Goal: Task Accomplishment & Management: Use online tool/utility

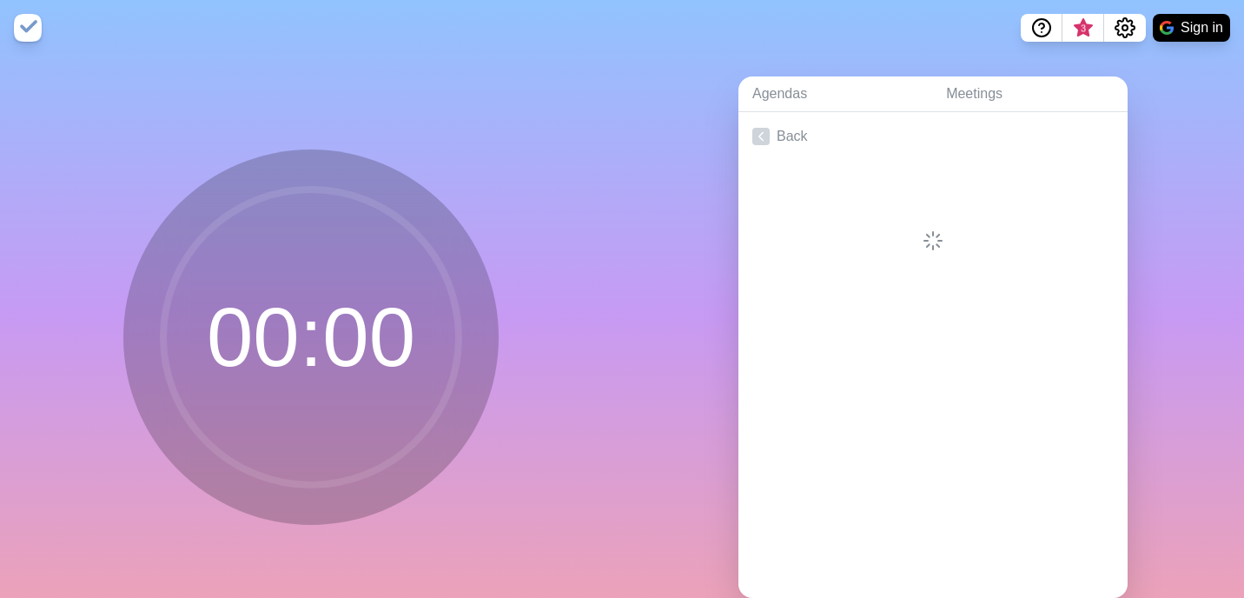
click at [602, 207] on div "00 : 00" at bounding box center [311, 344] width 622 height 577
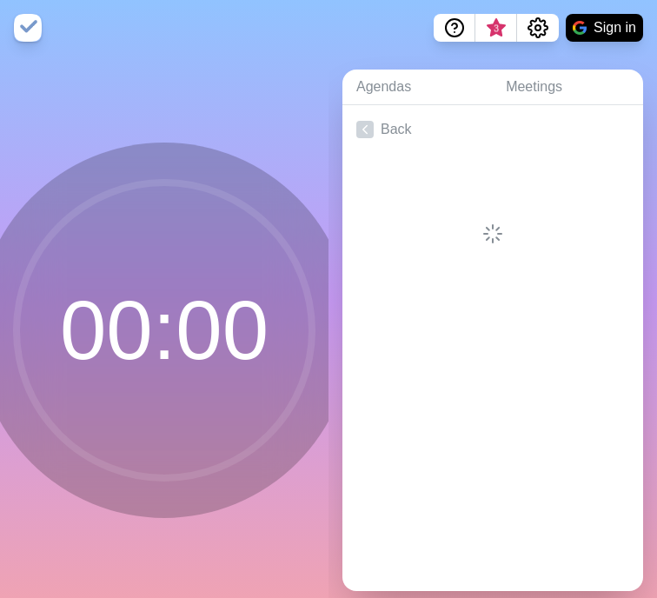
click at [182, 327] on circle at bounding box center [164, 329] width 295 height 295
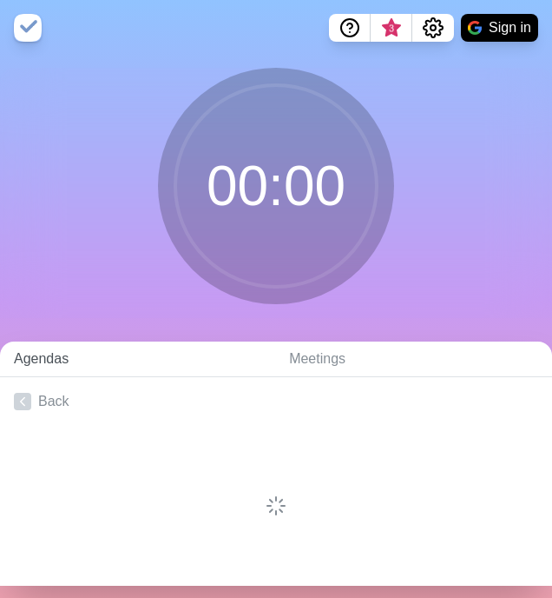
click at [143, 371] on link "Agendas" at bounding box center [137, 359] width 275 height 36
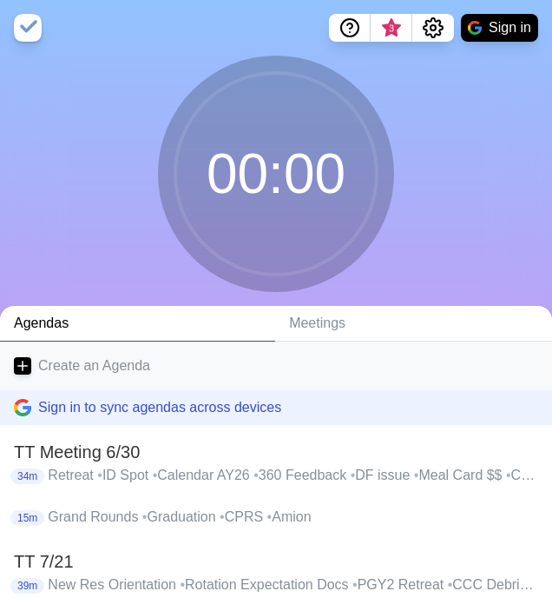
click at [129, 368] on link "Create an Agenda" at bounding box center [276, 365] width 552 height 49
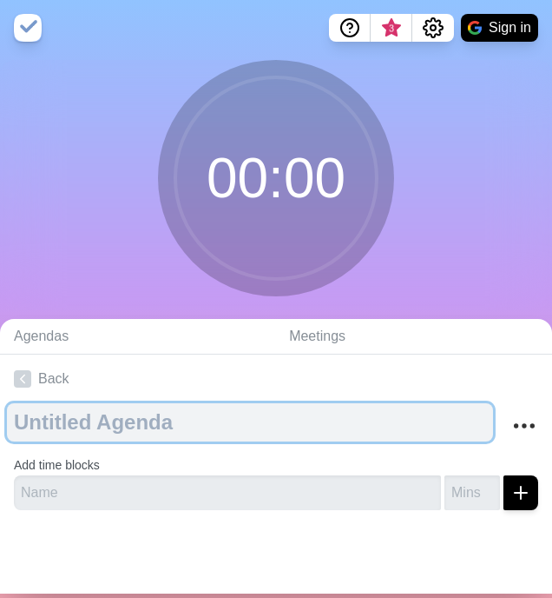
click at [91, 429] on textarea at bounding box center [250, 422] width 486 height 38
type textarea "TT [DATE]"
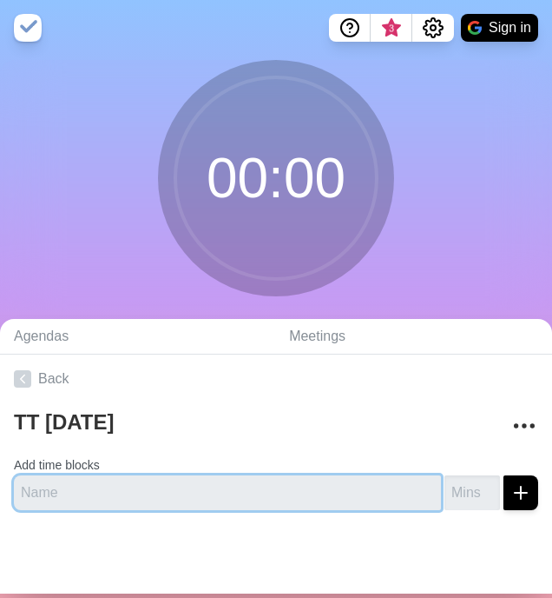
click at [86, 495] on input "text" at bounding box center [227, 492] width 427 height 35
type input "Interviewees meeting"
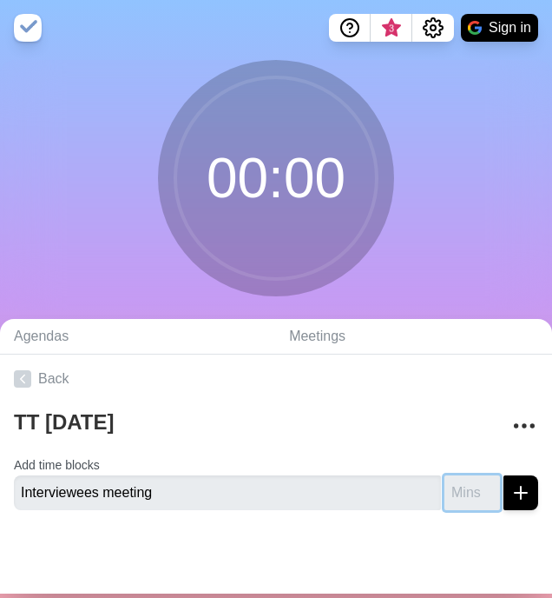
click at [457, 493] on input "number" at bounding box center [473, 492] width 56 height 35
type input "5"
click at [504, 475] on button "submit" at bounding box center [521, 492] width 35 height 35
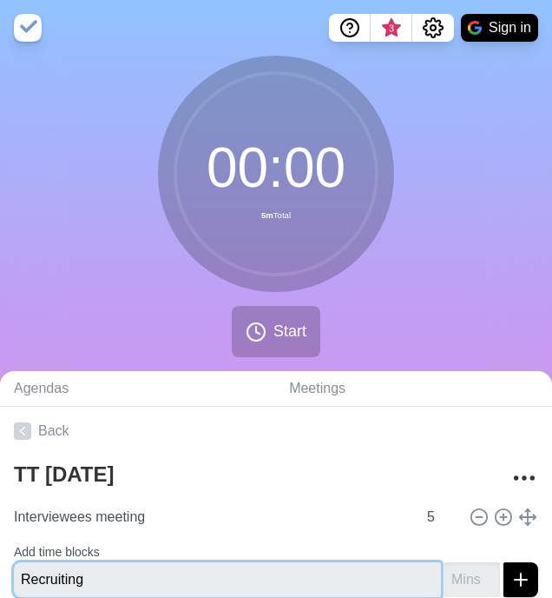
type input "Recruiting"
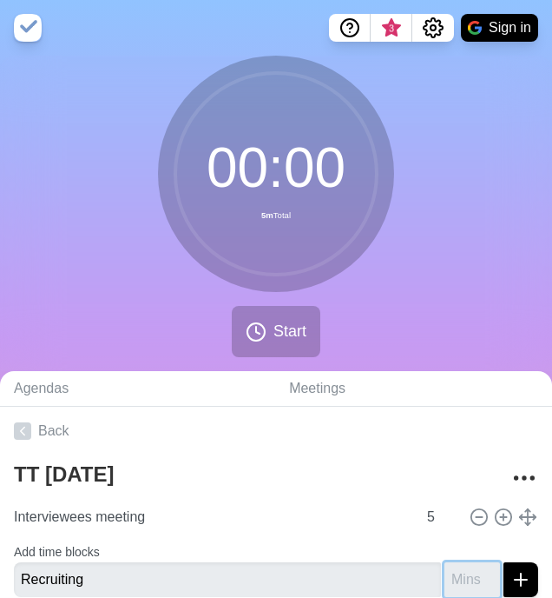
click at [459, 580] on input "number" at bounding box center [473, 579] width 56 height 35
type input "3"
click at [504, 562] on button "submit" at bounding box center [521, 579] width 35 height 35
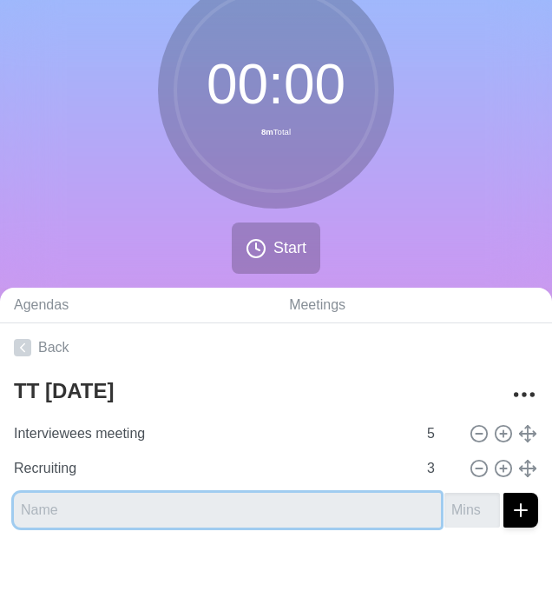
scroll to position [96, 0]
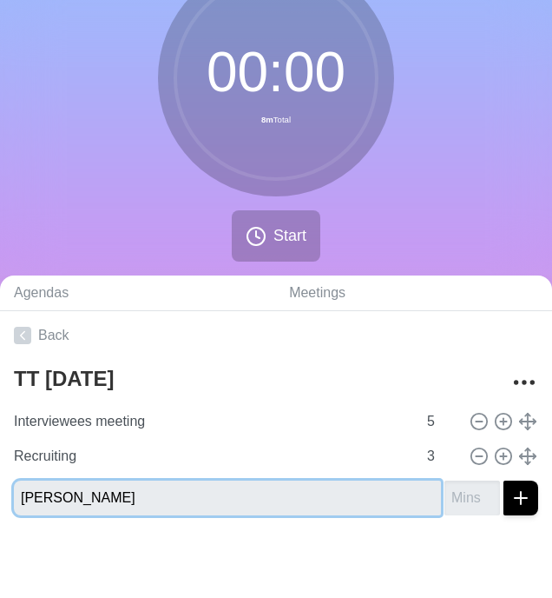
type input "[PERSON_NAME]"
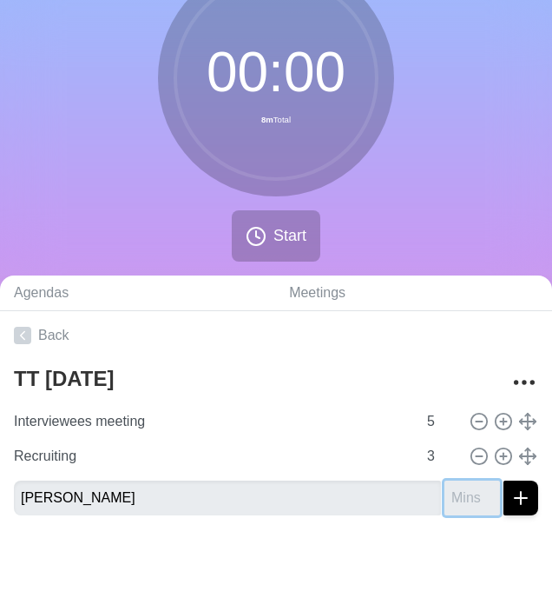
click at [468, 492] on input "number" at bounding box center [473, 497] width 56 height 35
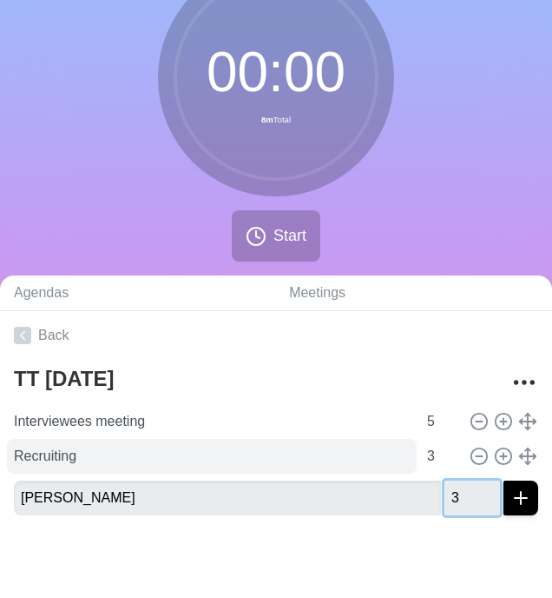
type input "3"
click at [504, 480] on button "submit" at bounding box center [521, 497] width 35 height 35
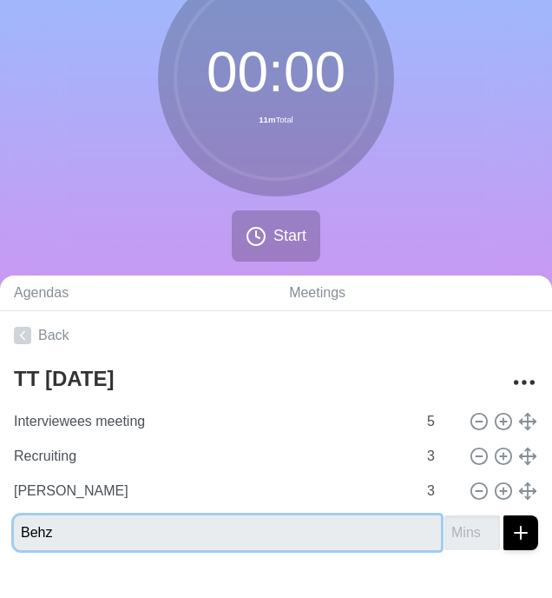
type input "Behz"
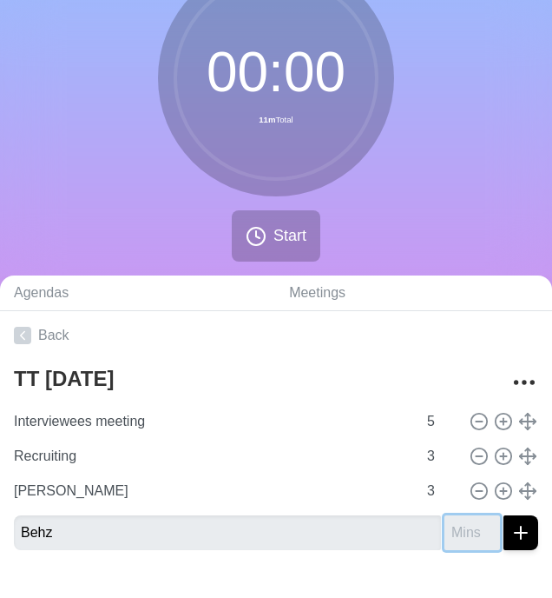
click at [465, 540] on input "number" at bounding box center [473, 532] width 56 height 35
type input "3"
click at [504, 515] on button "submit" at bounding box center [521, 532] width 35 height 35
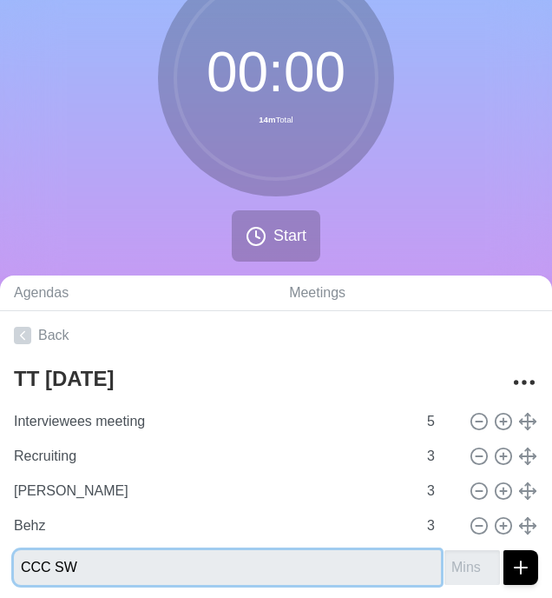
type input "CCC SW"
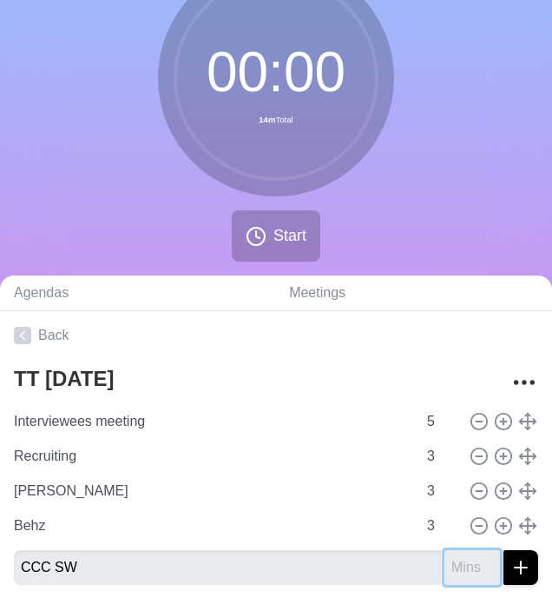
click at [465, 559] on input "number" at bounding box center [473, 567] width 56 height 35
type input "5"
click at [504, 550] on button "submit" at bounding box center [521, 567] width 35 height 35
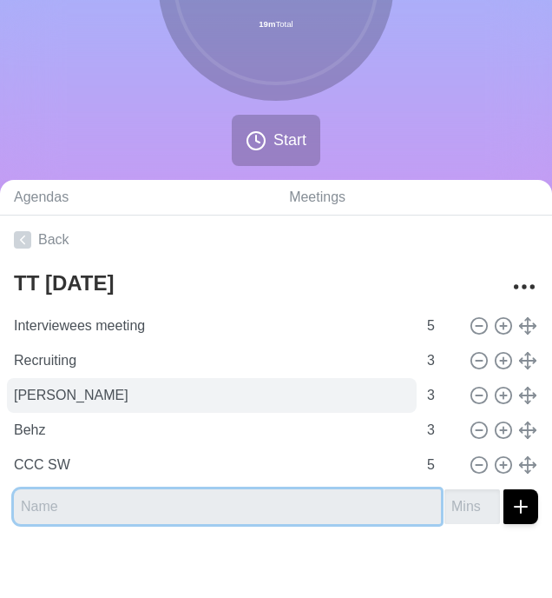
scroll to position [200, 0]
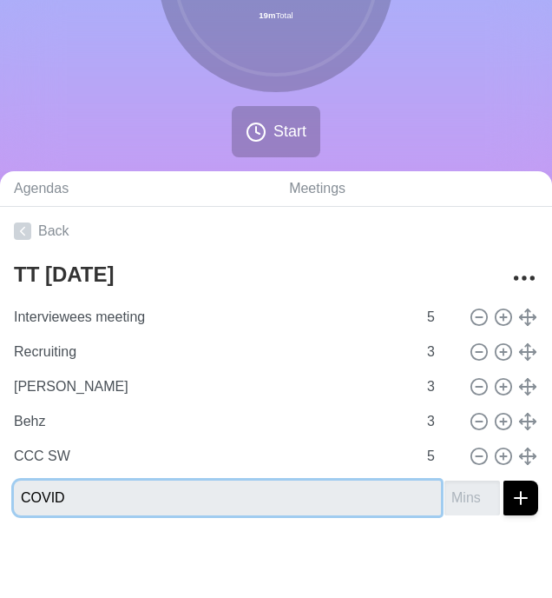
type input "COVID"
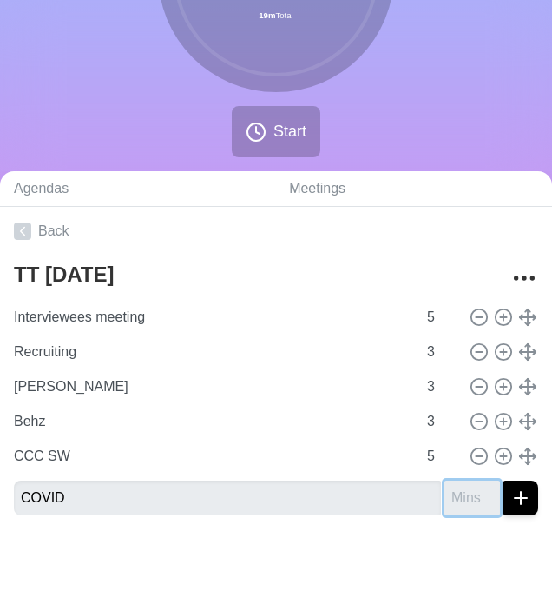
click at [459, 503] on input "number" at bounding box center [473, 497] width 56 height 35
type input "5"
click at [504, 480] on button "submit" at bounding box center [521, 497] width 35 height 35
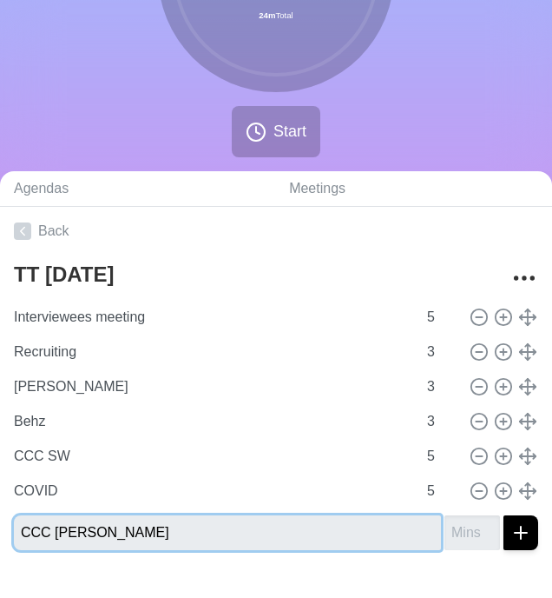
type input "CCC [PERSON_NAME]"
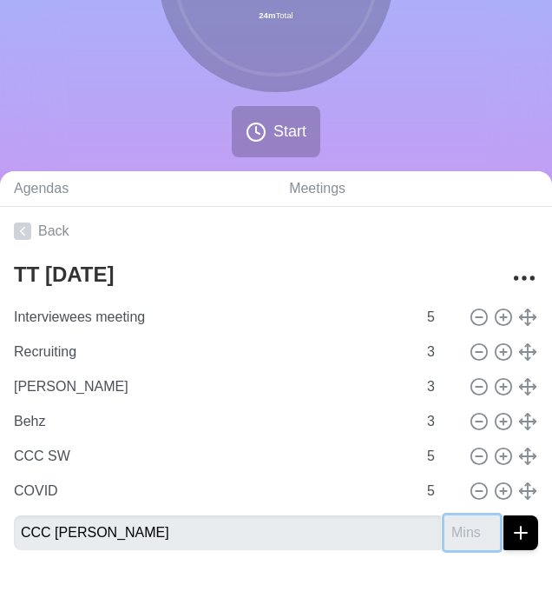
click at [461, 538] on input "number" at bounding box center [473, 532] width 56 height 35
type input "5"
click at [504, 515] on button "submit" at bounding box center [521, 532] width 35 height 35
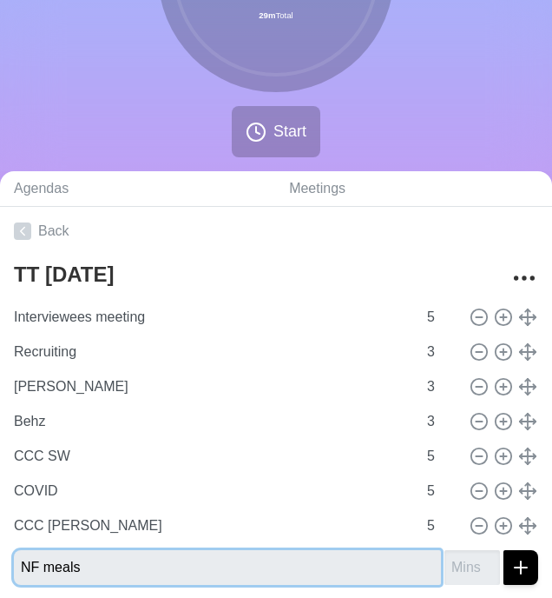
type input "NF meals"
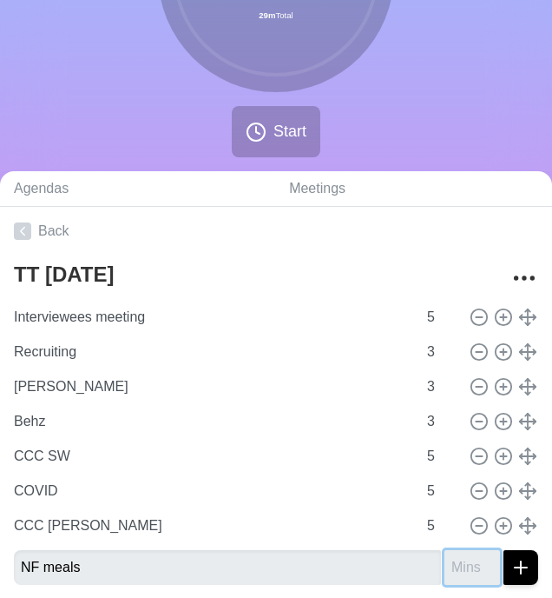
click at [466, 570] on input "number" at bounding box center [473, 567] width 56 height 35
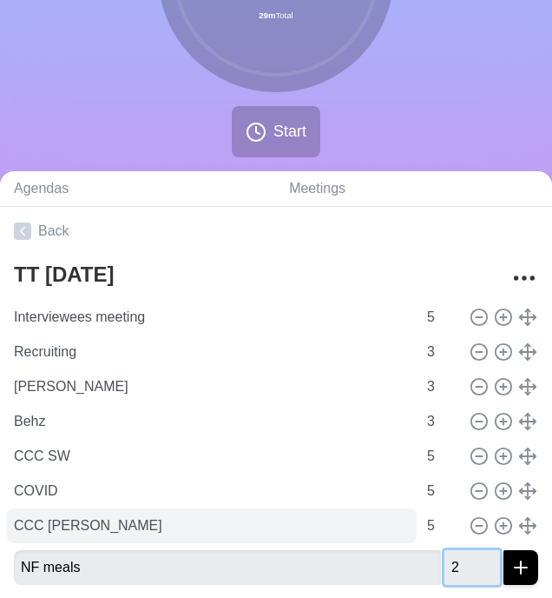
type input "2"
click at [504, 550] on button "submit" at bounding box center [521, 567] width 35 height 35
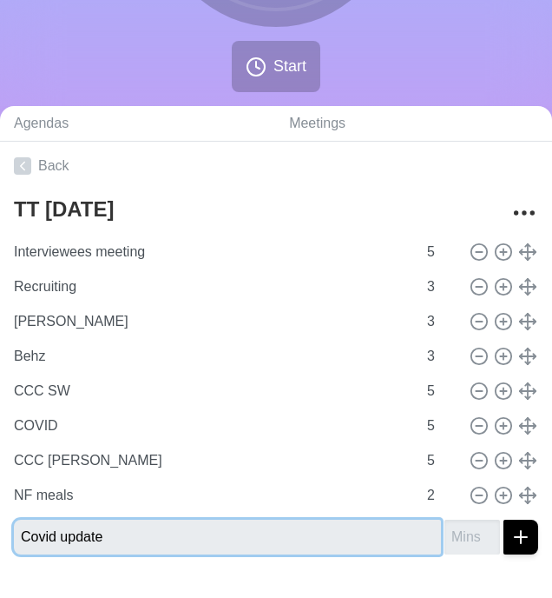
scroll to position [304, 0]
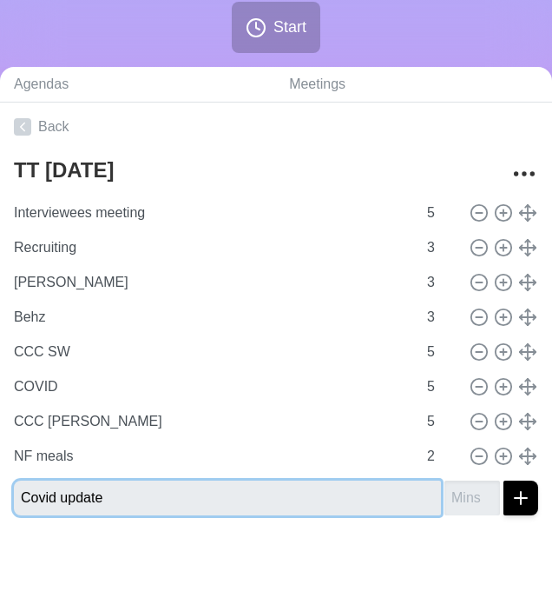
type input "Covid update"
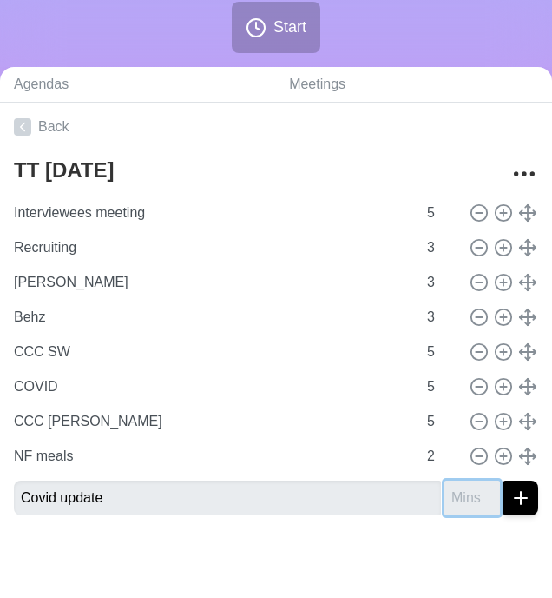
click at [460, 499] on input "number" at bounding box center [473, 497] width 56 height 35
type input "5"
click at [504, 480] on button "submit" at bounding box center [521, 497] width 35 height 35
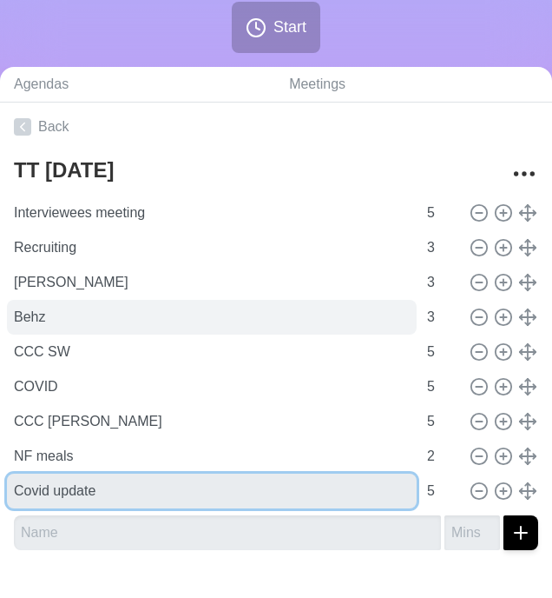
drag, startPoint x: 203, startPoint y: 487, endPoint x: 212, endPoint y: 313, distance: 174.8
click at [211, 313] on div "Interviewees meeting 5 Recruiting 3 [PERSON_NAME] 3 Behz 3 CCC SW 5 COVID 5 CCC…" at bounding box center [276, 351] width 525 height 313
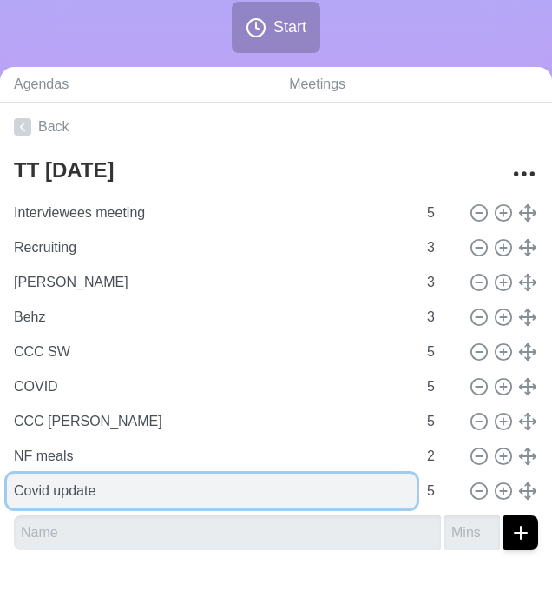
click at [215, 483] on input "Covid update" at bounding box center [212, 490] width 410 height 35
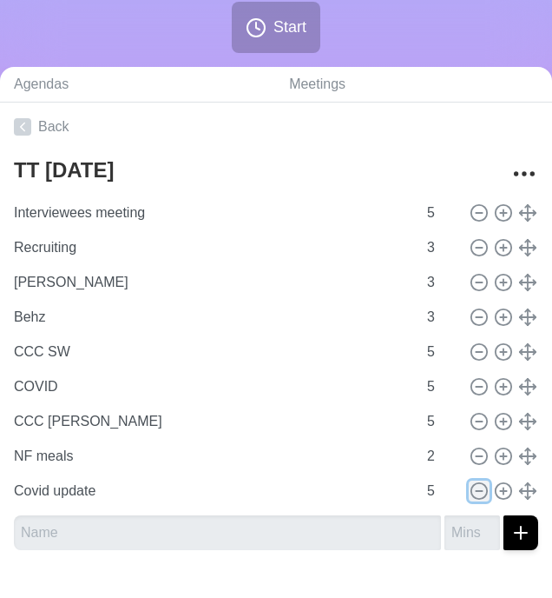
click at [479, 495] on icon at bounding box center [479, 490] width 19 height 19
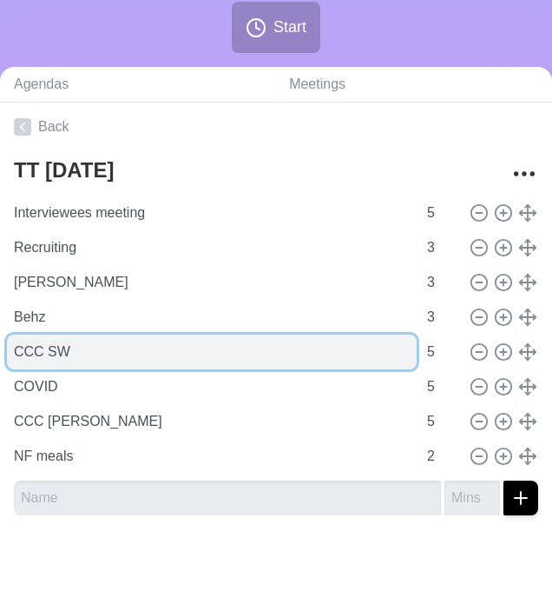
click at [261, 342] on input "CCC SW" at bounding box center [212, 351] width 410 height 35
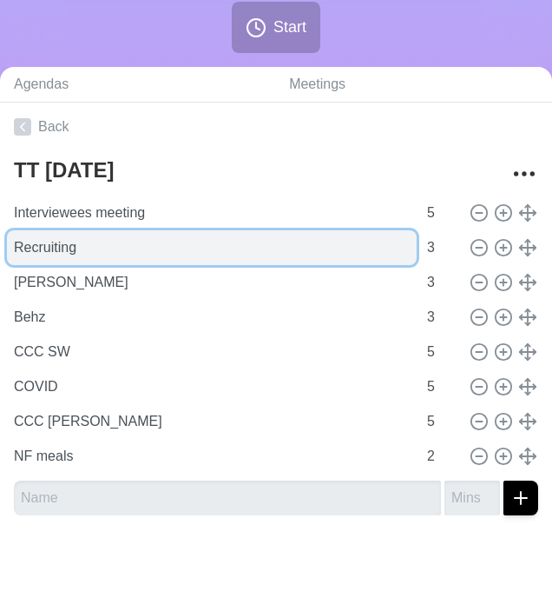
click at [151, 242] on input "Recruiting" at bounding box center [212, 247] width 410 height 35
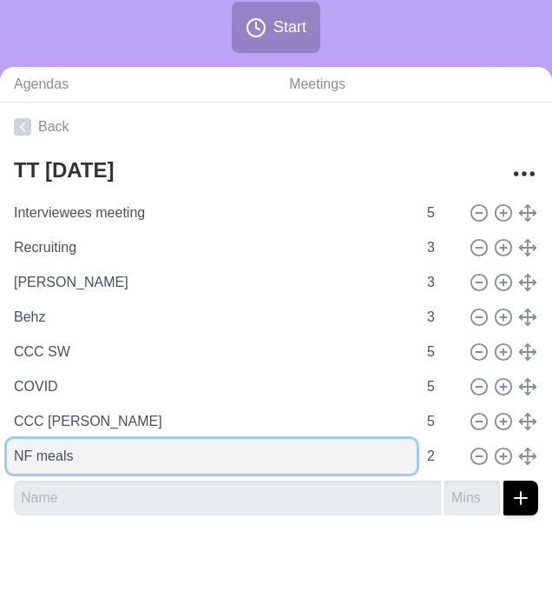
click at [75, 460] on input "NF meals" at bounding box center [212, 456] width 410 height 35
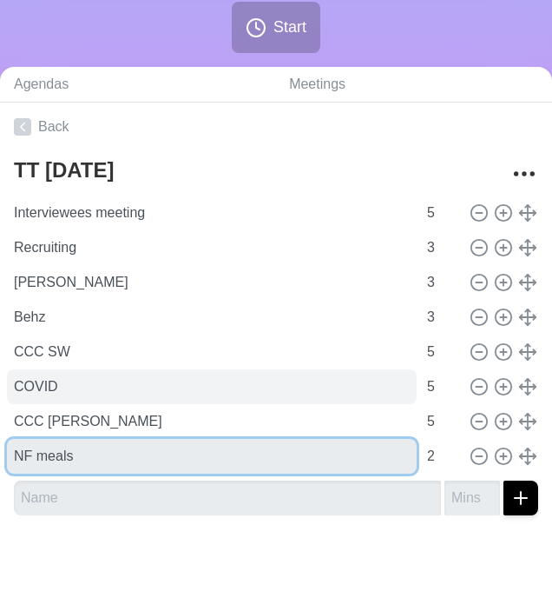
drag, startPoint x: 42, startPoint y: 454, endPoint x: 42, endPoint y: 402, distance: 52.1
click at [42, 402] on div "Interviewees meeting 5 Recruiting 3 [PERSON_NAME] 3 Behz 3 CCC SW 5 COVID 5 CCC…" at bounding box center [276, 334] width 525 height 278
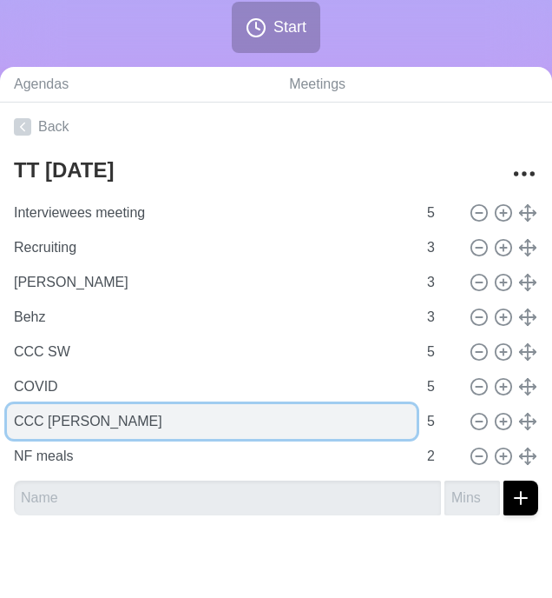
click at [52, 425] on input "CCC [PERSON_NAME]" at bounding box center [212, 421] width 410 height 35
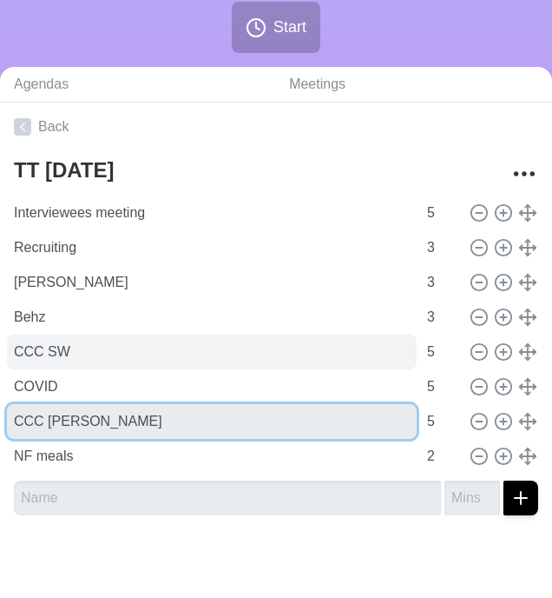
drag, startPoint x: 57, startPoint y: 423, endPoint x: 57, endPoint y: 358, distance: 65.1
click at [57, 357] on div "Interviewees meeting 5 Recruiting 3 [PERSON_NAME] 3 Behz 3 CCC SW 5 COVID 5 CCC…" at bounding box center [276, 334] width 525 height 278
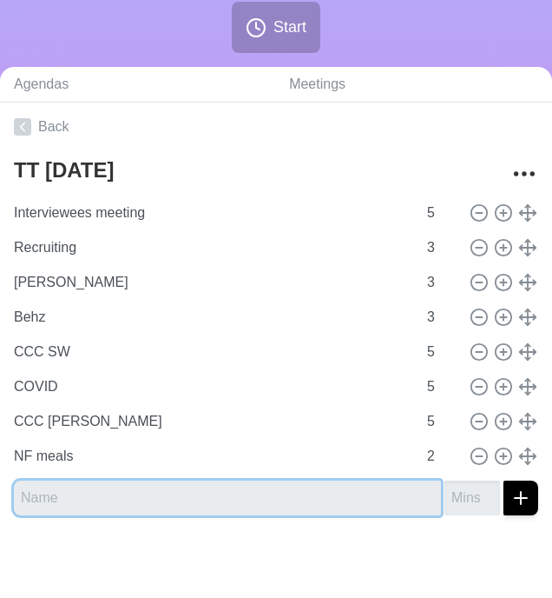
click at [51, 501] on input "text" at bounding box center [227, 497] width 427 height 35
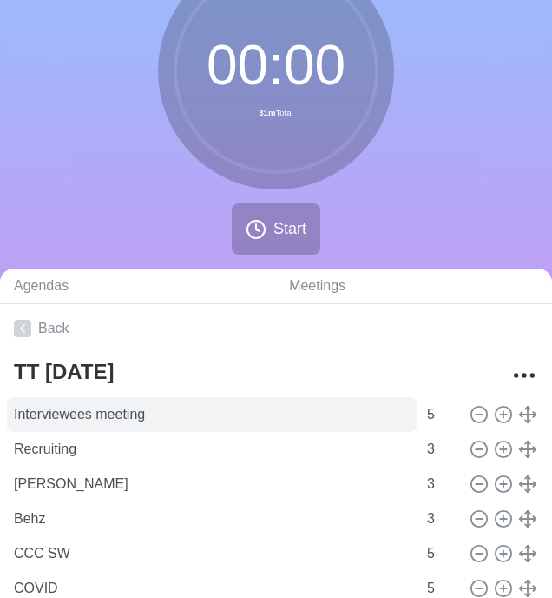
scroll to position [0, 0]
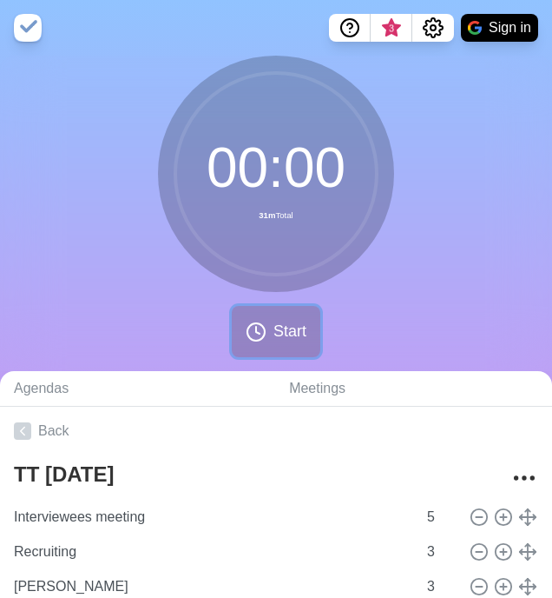
click at [252, 328] on icon at bounding box center [256, 331] width 21 height 21
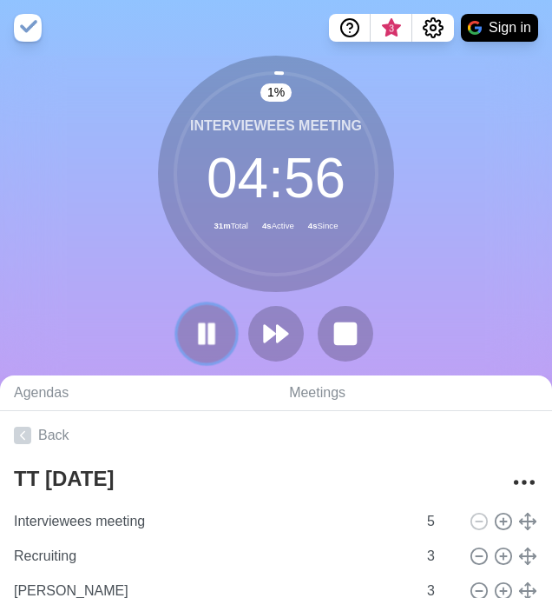
click at [207, 333] on icon at bounding box center [207, 334] width 30 height 30
click at [206, 330] on polygon at bounding box center [206, 333] width 17 height 22
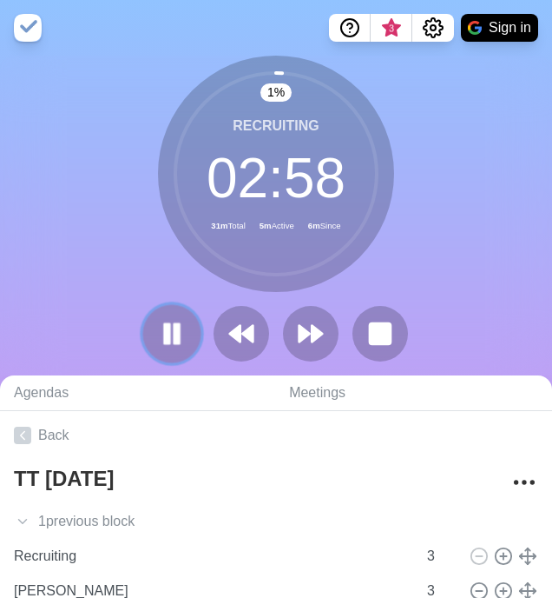
click at [172, 333] on icon at bounding box center [172, 334] width 30 height 30
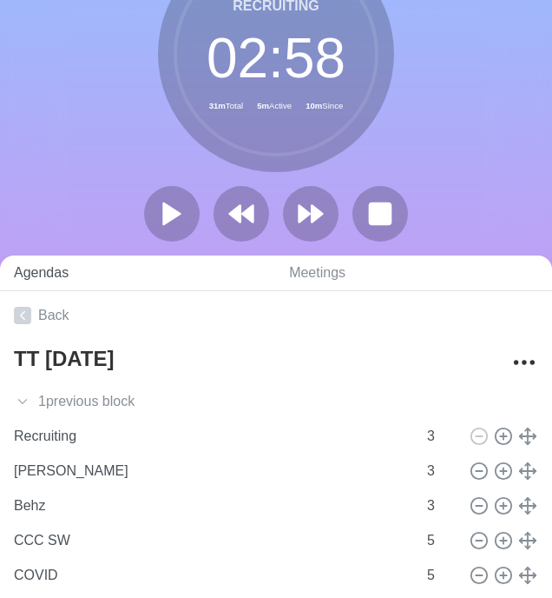
scroll to position [43, 0]
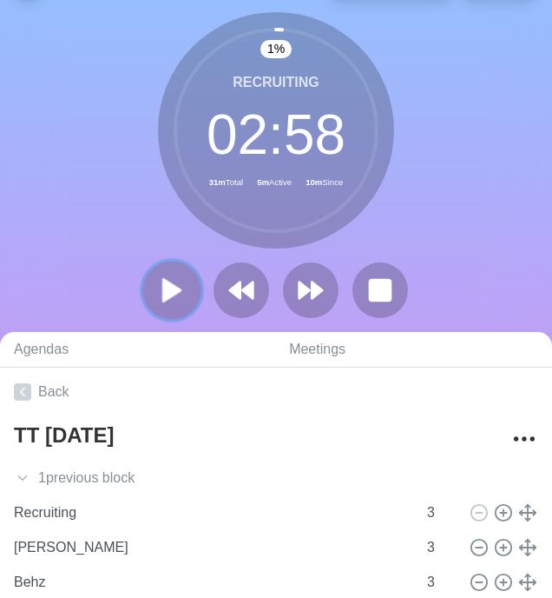
click at [190, 287] on button at bounding box center [171, 290] width 58 height 58
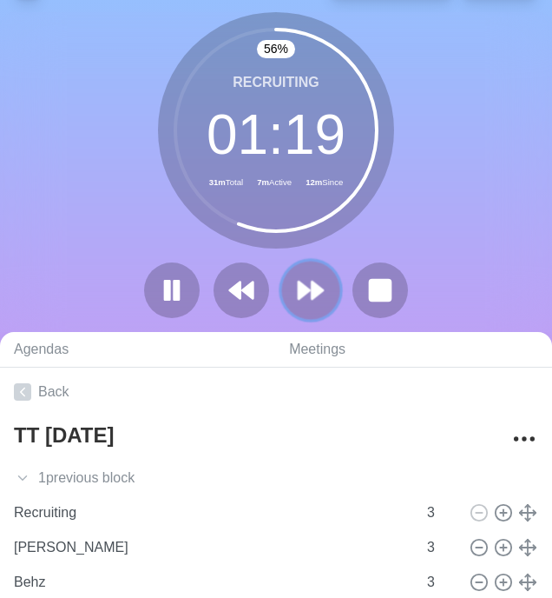
click at [303, 290] on polygon at bounding box center [304, 289] width 11 height 17
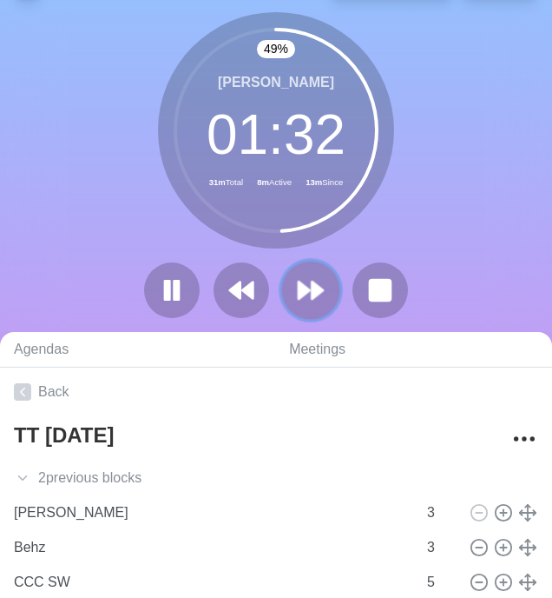
click at [292, 294] on button at bounding box center [310, 290] width 58 height 58
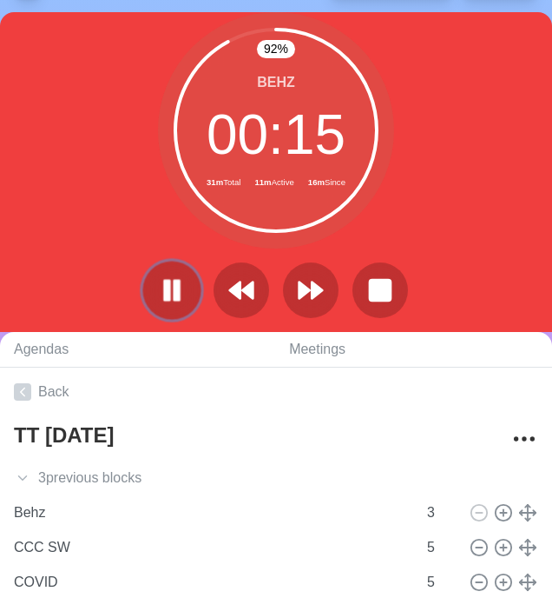
click at [165, 301] on icon at bounding box center [172, 290] width 30 height 30
click at [170, 292] on polygon at bounding box center [171, 290] width 17 height 22
click at [169, 292] on rect at bounding box center [167, 290] width 4 height 18
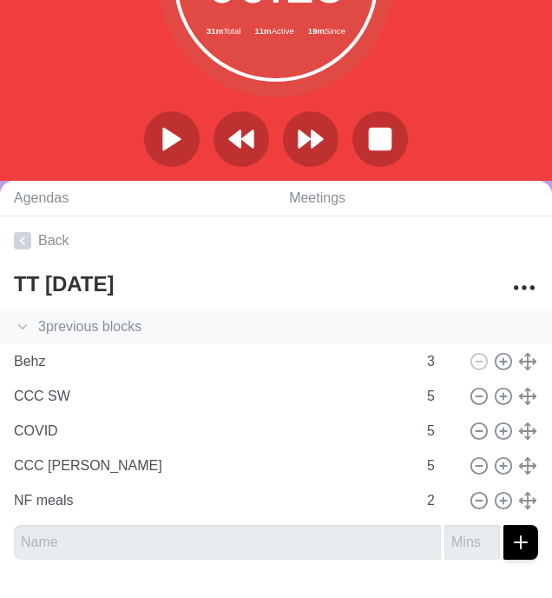
scroll to position [239, 0]
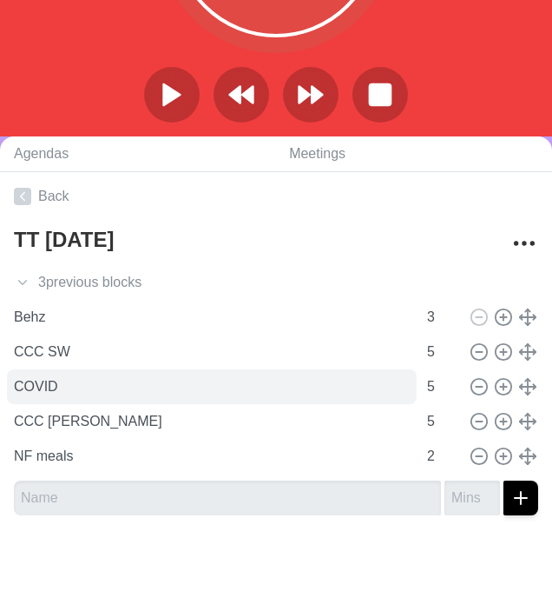
drag, startPoint x: 5, startPoint y: 367, endPoint x: 22, endPoint y: 367, distance: 16.5
click at [13, 367] on div "TT [DATE] 3 previous block s Interviewees meeting 5 Recruiting 3 [PERSON_NAME] …" at bounding box center [276, 375] width 552 height 308
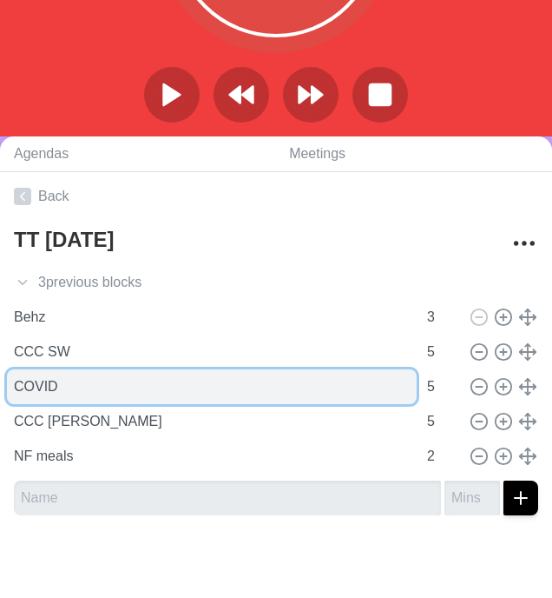
click at [72, 390] on input "COVID" at bounding box center [212, 386] width 410 height 35
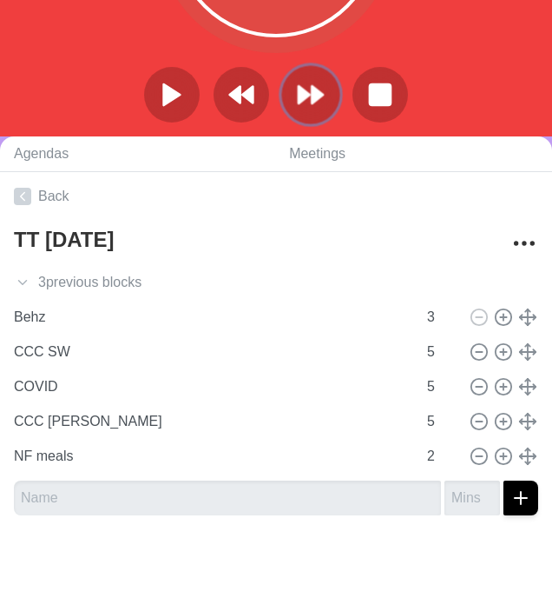
click at [287, 97] on button at bounding box center [310, 94] width 58 height 58
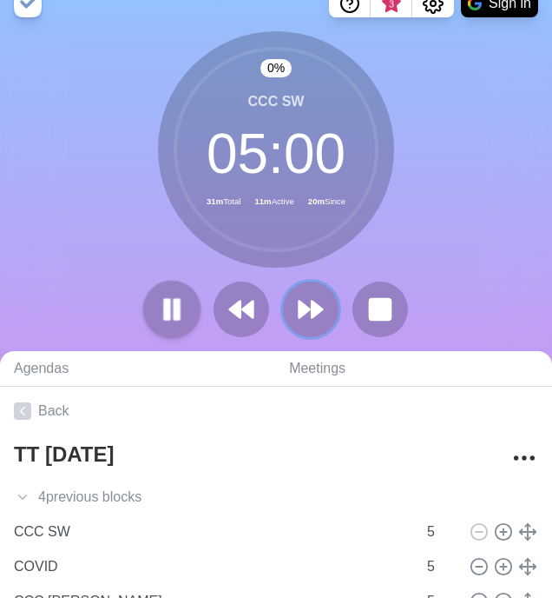
scroll to position [22, 0]
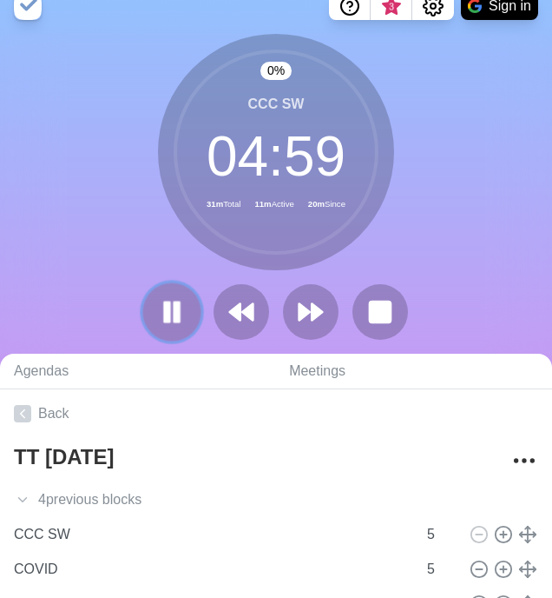
click at [168, 309] on rect at bounding box center [167, 311] width 5 height 19
click at [159, 326] on icon at bounding box center [172, 312] width 30 height 30
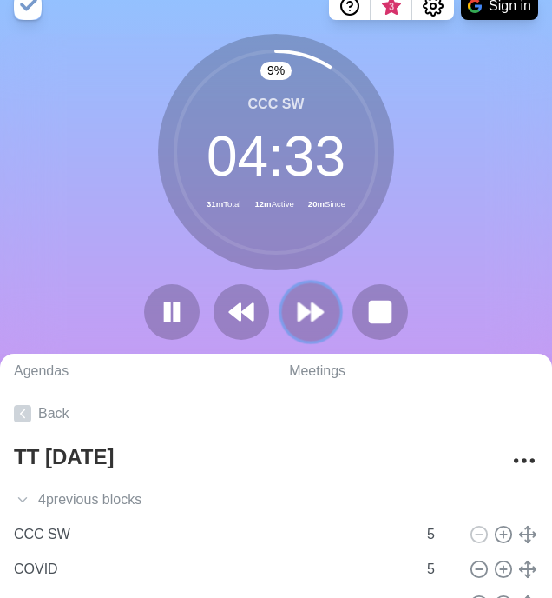
click at [294, 326] on button at bounding box center [310, 311] width 58 height 58
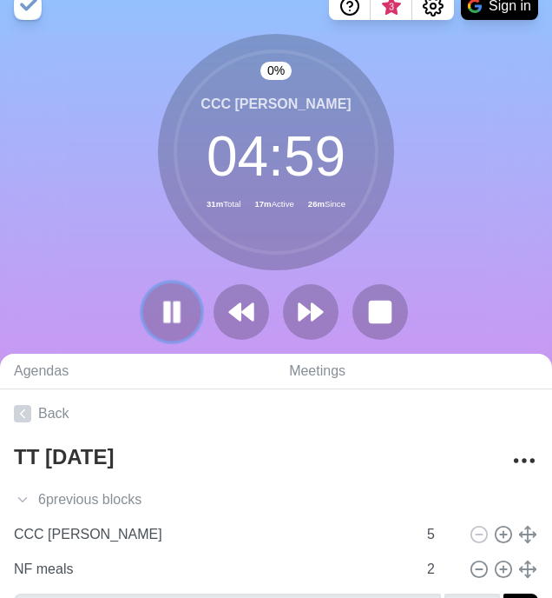
click at [165, 313] on rect at bounding box center [167, 311] width 5 height 19
click at [169, 311] on polygon at bounding box center [171, 311] width 17 height 22
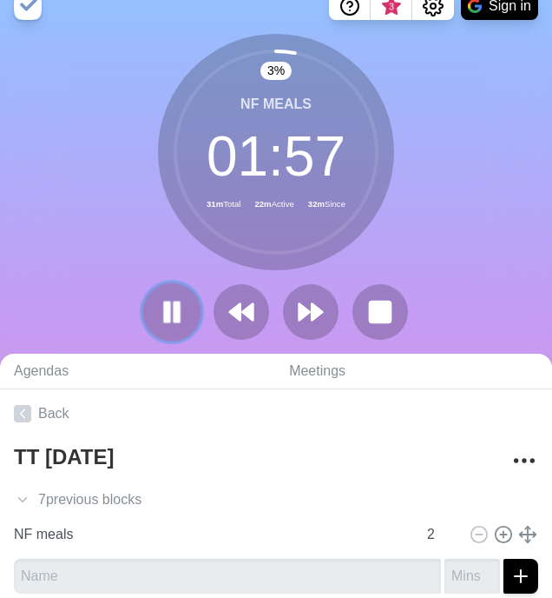
click at [172, 313] on icon at bounding box center [172, 312] width 30 height 30
click at [169, 313] on polygon at bounding box center [171, 311] width 17 height 22
click at [172, 304] on icon at bounding box center [172, 312] width 30 height 30
